Goal: Use online tool/utility: Use online tool/utility

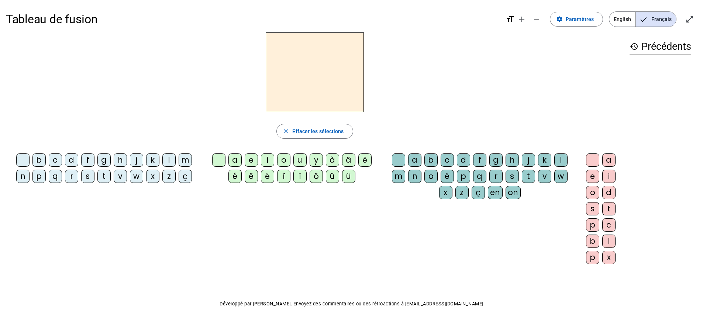
click at [168, 159] on div "l" at bounding box center [168, 159] width 13 height 13
click at [233, 160] on div "a" at bounding box center [234, 159] width 13 height 13
click at [297, 131] on span "Effacer les sélections" at bounding box center [317, 131] width 51 height 9
click at [166, 162] on div "l" at bounding box center [168, 159] width 13 height 13
click at [247, 162] on div "e" at bounding box center [251, 159] width 13 height 13
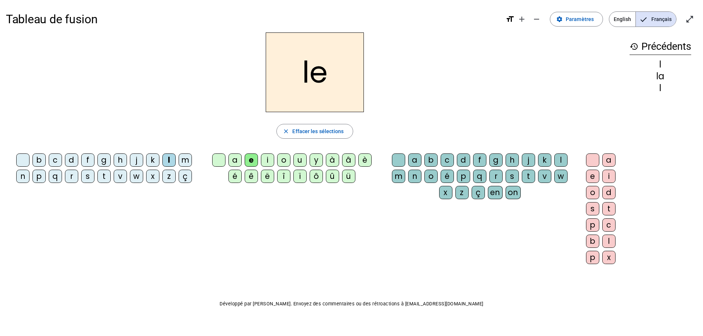
click at [290, 135] on span "button" at bounding box center [315, 131] width 76 height 18
click at [169, 162] on div "l" at bounding box center [168, 159] width 13 height 13
click at [298, 162] on div "u" at bounding box center [299, 159] width 13 height 13
click at [303, 132] on span "Effacer les sélections" at bounding box center [317, 131] width 51 height 9
click at [103, 176] on div "t" at bounding box center [103, 176] width 13 height 13
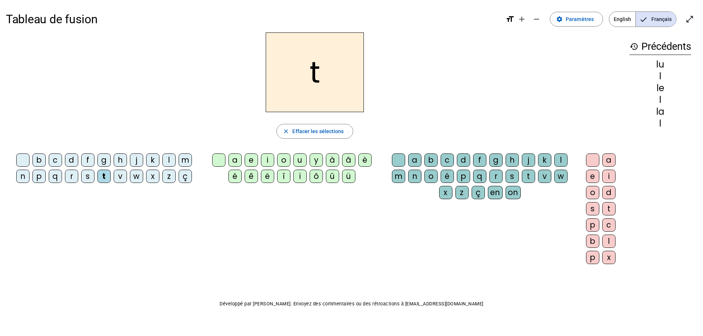
click at [299, 158] on div "u" at bounding box center [299, 159] width 13 height 13
click at [302, 126] on span "button" at bounding box center [315, 131] width 76 height 18
click at [102, 178] on div "t" at bounding box center [103, 176] width 13 height 13
click at [250, 161] on div "e" at bounding box center [251, 159] width 13 height 13
click at [296, 134] on span "Effacer les sélections" at bounding box center [317, 131] width 51 height 9
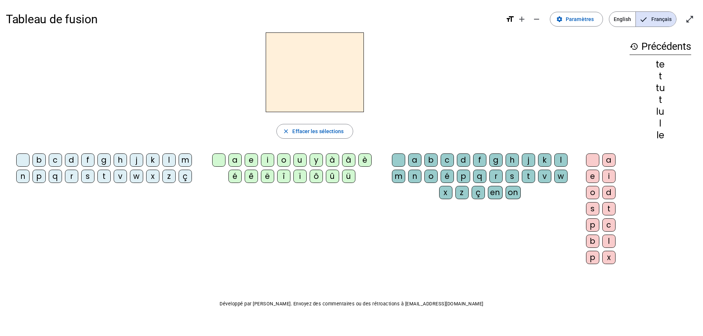
click at [102, 179] on div "t" at bounding box center [103, 176] width 13 height 13
click at [233, 162] on div "a" at bounding box center [234, 159] width 13 height 13
